Goal: Task Accomplishment & Management: Manage account settings

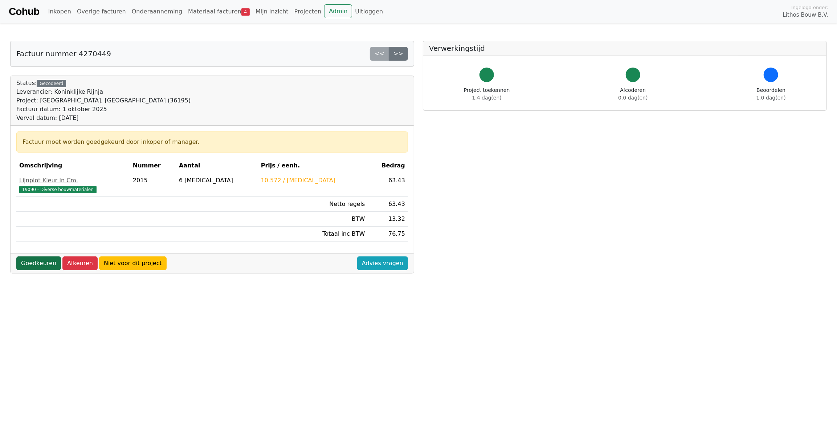
click at [37, 266] on link "Goedkeuren" at bounding box center [38, 263] width 45 height 14
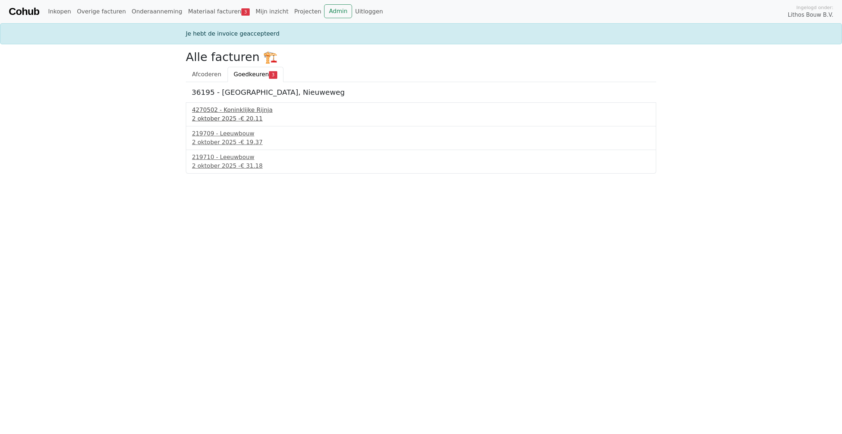
click at [225, 114] on div "2 oktober 2025 - € 20.11" at bounding box center [421, 118] width 458 height 9
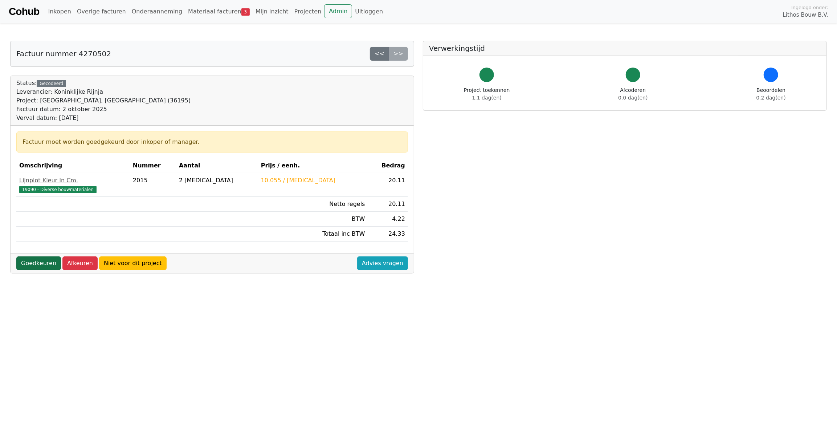
click at [30, 264] on link "Goedkeuren" at bounding box center [38, 263] width 45 height 14
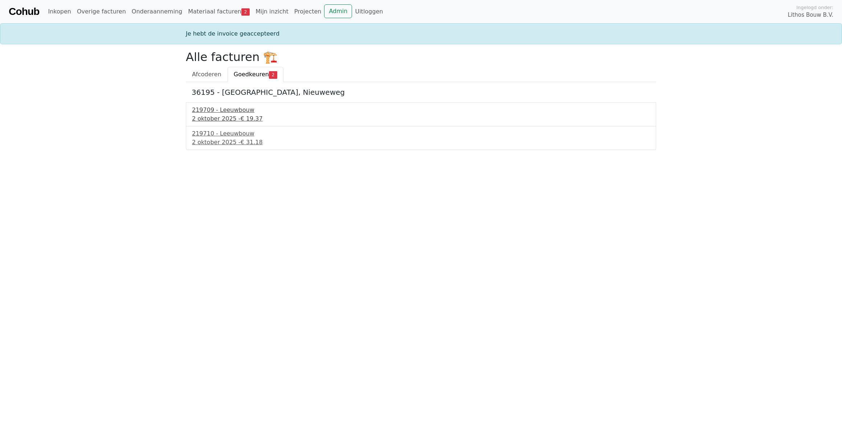
click at [215, 118] on div "2 oktober 2025 - € 19.37" at bounding box center [421, 118] width 458 height 9
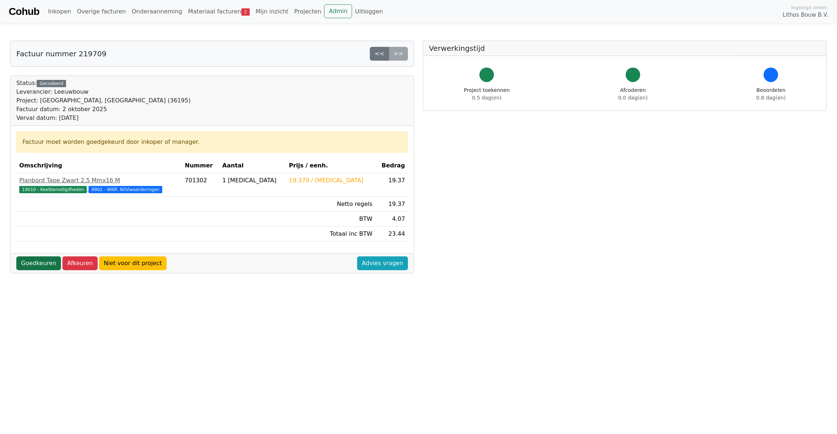
click at [32, 267] on link "Goedkeuren" at bounding box center [38, 263] width 45 height 14
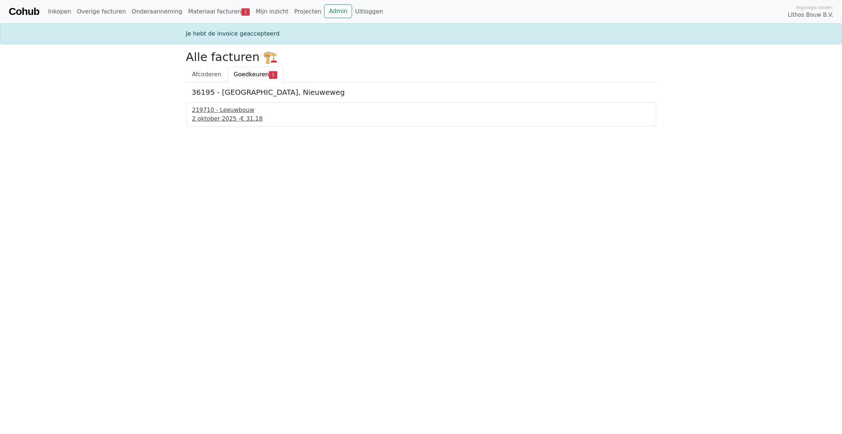
click at [230, 111] on div "219710 - Leeuwbouw" at bounding box center [421, 110] width 458 height 9
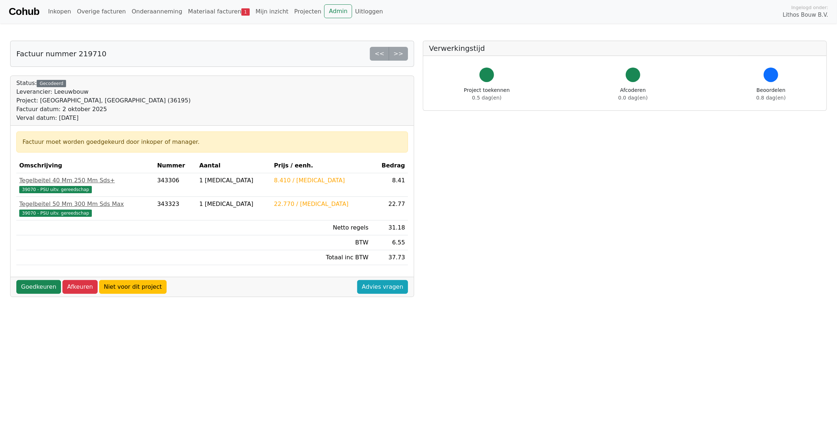
click at [29, 277] on div "Goedkeuren Afkeuren Niet voor dit project Advies vragen" at bounding box center [212, 287] width 403 height 20
click at [28, 286] on link "Goedkeuren" at bounding box center [38, 287] width 45 height 14
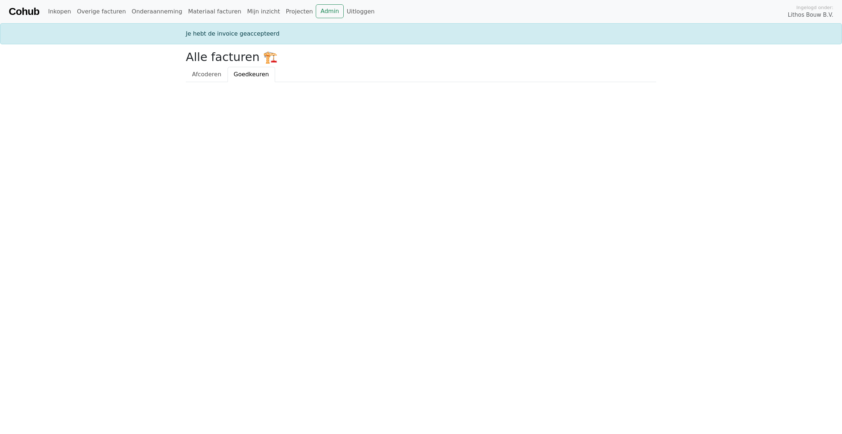
drag, startPoint x: 0, startPoint y: 0, endPoint x: 117, endPoint y: 153, distance: 192.6
click at [117, 82] on html "Cohub Inkopen Overige facturen Onderaanneming Materiaal facturen Mijn inzicht P…" at bounding box center [421, 41] width 842 height 82
click at [244, 12] on link "Mijn inzicht" at bounding box center [263, 11] width 39 height 15
